Goal: Book appointment/travel/reservation

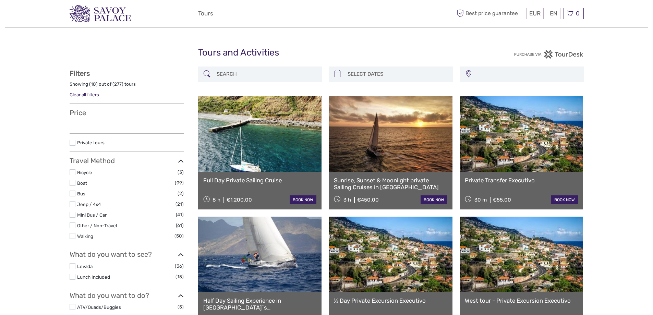
select select
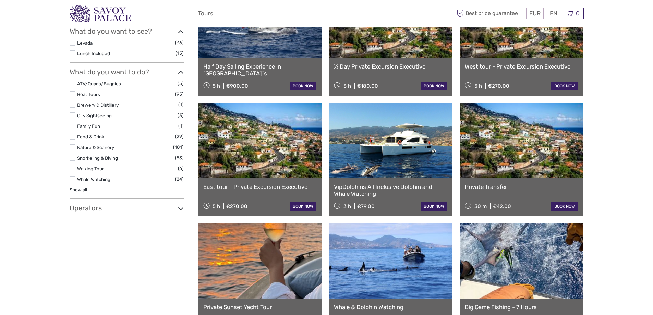
scroll to position [240, 0]
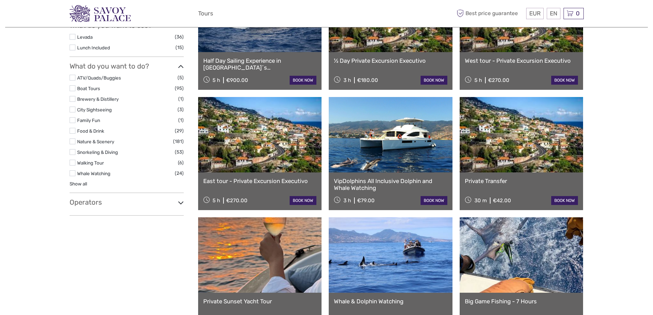
click at [493, 181] on link "Private Transfer" at bounding box center [521, 181] width 113 height 7
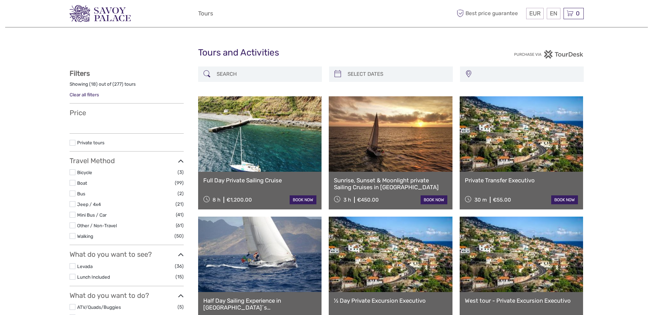
select select
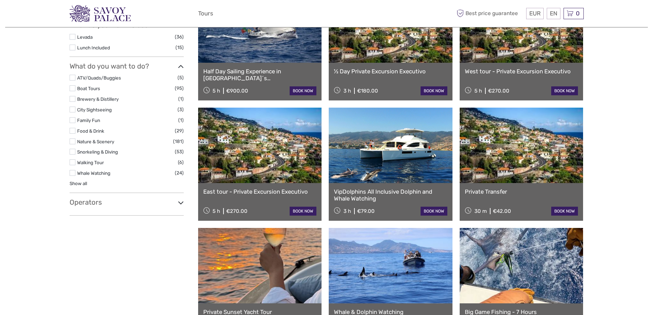
scroll to position [240, 0]
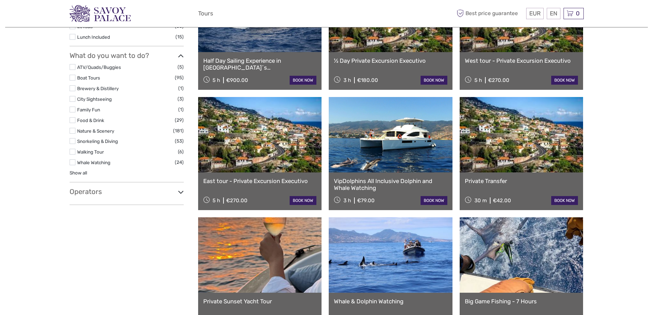
select select
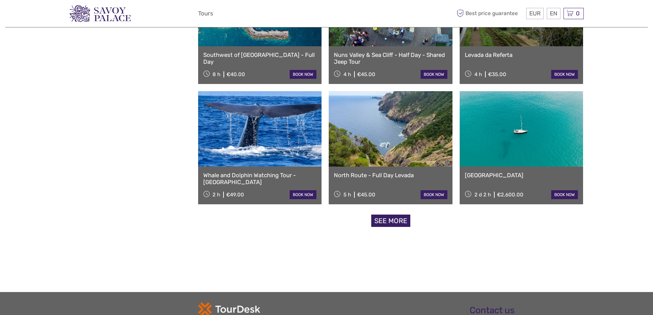
scroll to position [617, 0]
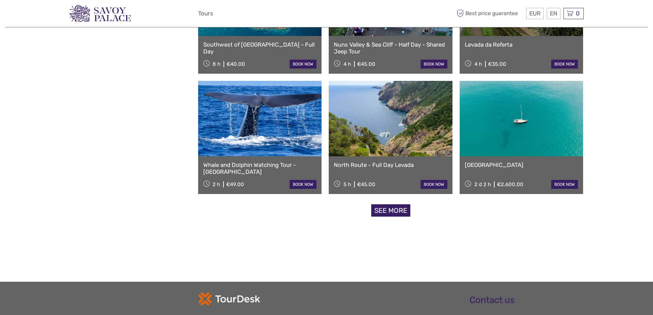
click at [377, 209] on link "See more" at bounding box center [390, 210] width 39 height 13
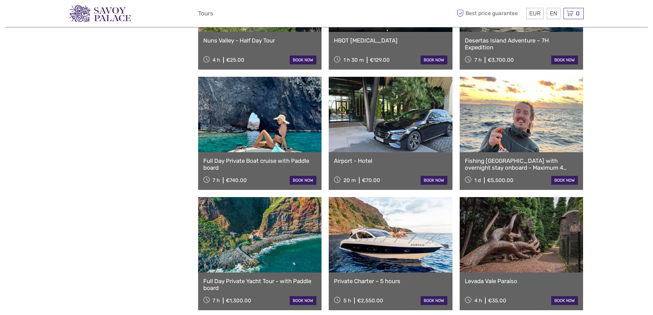
scroll to position [994, 0]
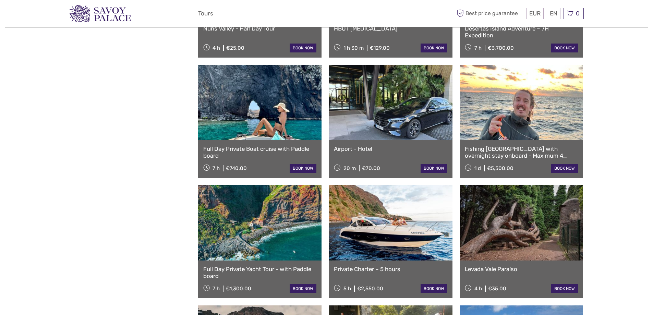
click at [385, 124] on link at bounding box center [391, 102] width 124 height 75
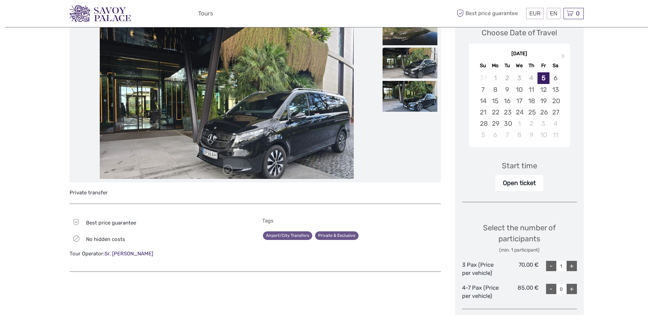
scroll to position [69, 0]
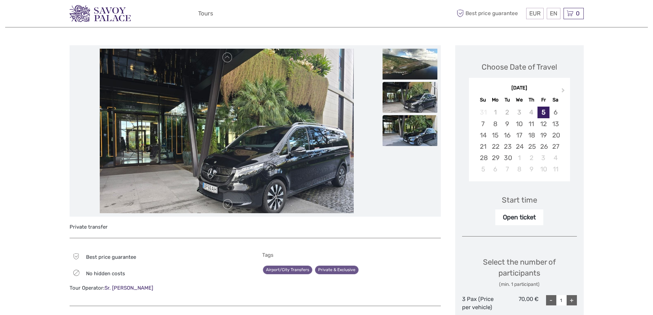
click at [414, 135] on img at bounding box center [410, 130] width 55 height 31
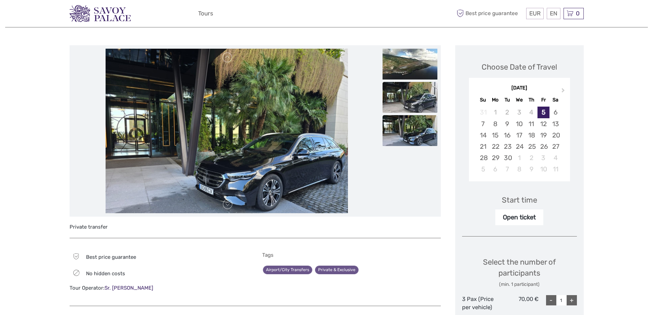
click at [396, 108] on img at bounding box center [410, 97] width 55 height 31
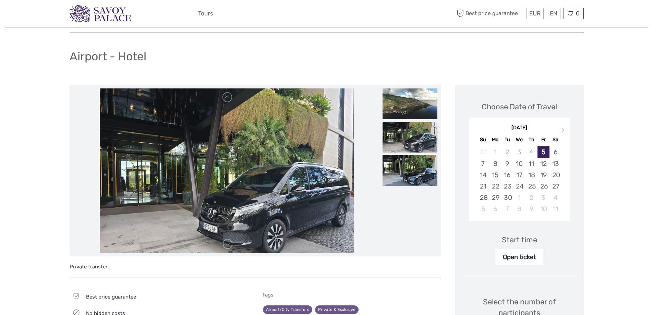
scroll to position [0, 0]
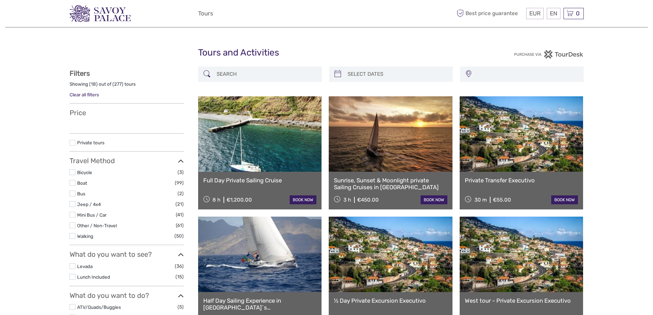
select select
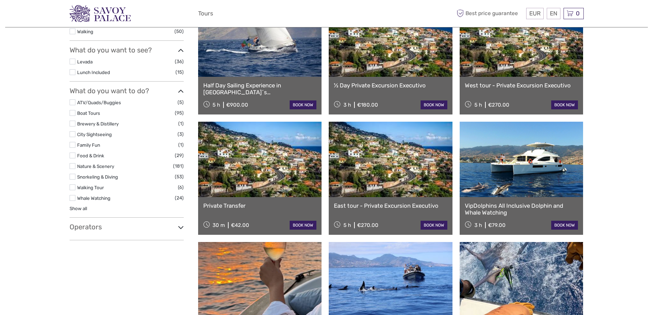
scroll to position [212, 0]
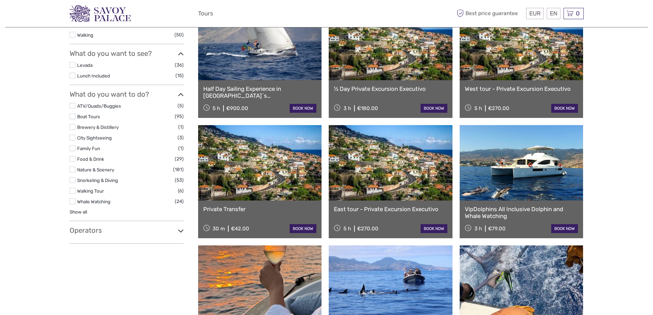
click at [182, 232] on icon at bounding box center [181, 230] width 6 height 9
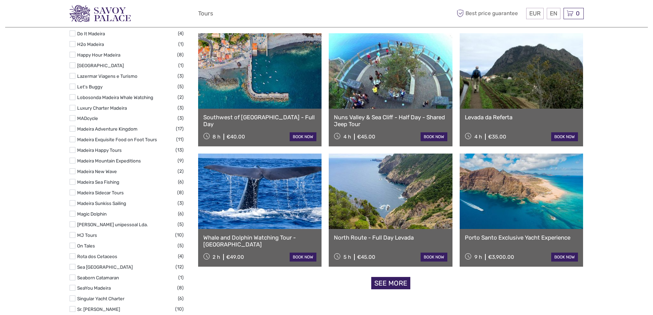
scroll to position [555, 0]
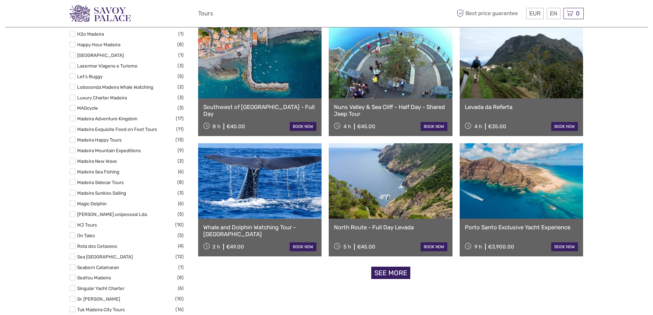
click at [71, 222] on label at bounding box center [73, 225] width 6 height 6
click at [0, 0] on input "checkbox" at bounding box center [0, 0] width 0 height 0
